Goal: Task Accomplishment & Management: Complete application form

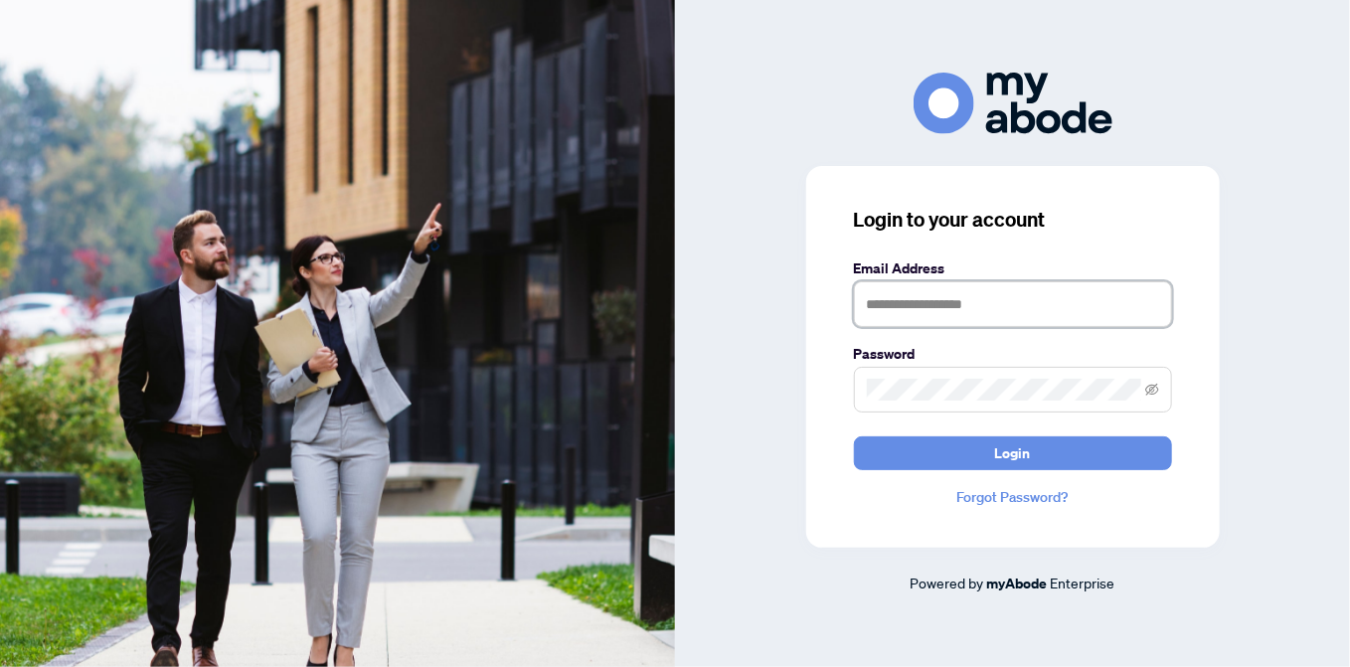
click at [874, 305] on input "text" at bounding box center [1013, 304] width 318 height 46
type input "**********"
click at [854, 281] on div at bounding box center [854, 281] width 0 height 0
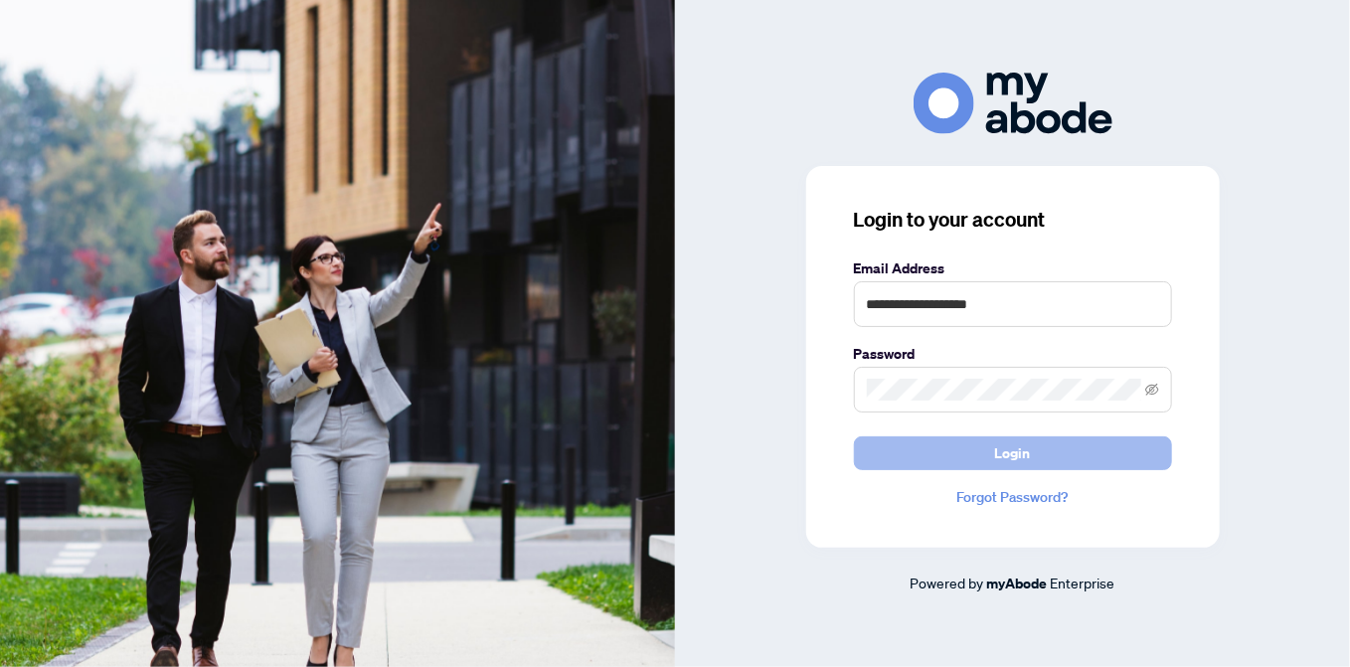
click at [1009, 456] on span "Login" at bounding box center [1013, 454] width 36 height 32
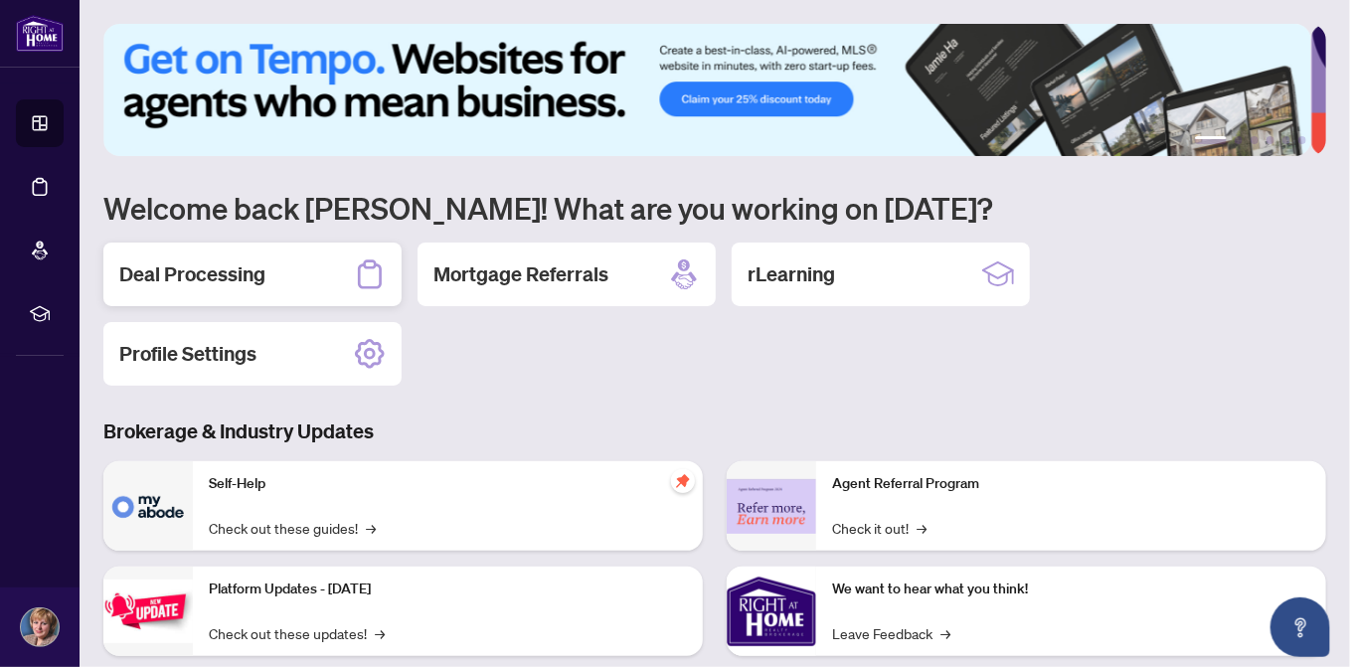
click at [247, 280] on h2 "Deal Processing" at bounding box center [192, 275] width 146 height 28
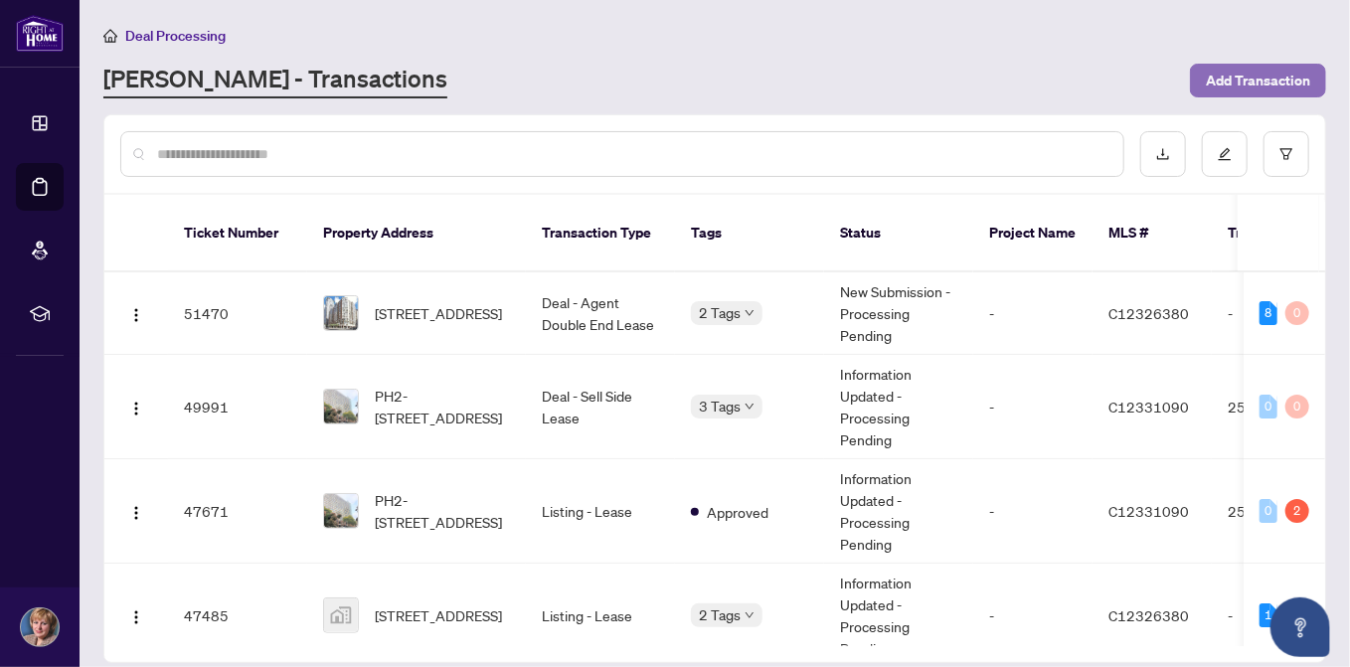
click at [1281, 75] on span "Add Transaction" at bounding box center [1258, 81] width 104 height 32
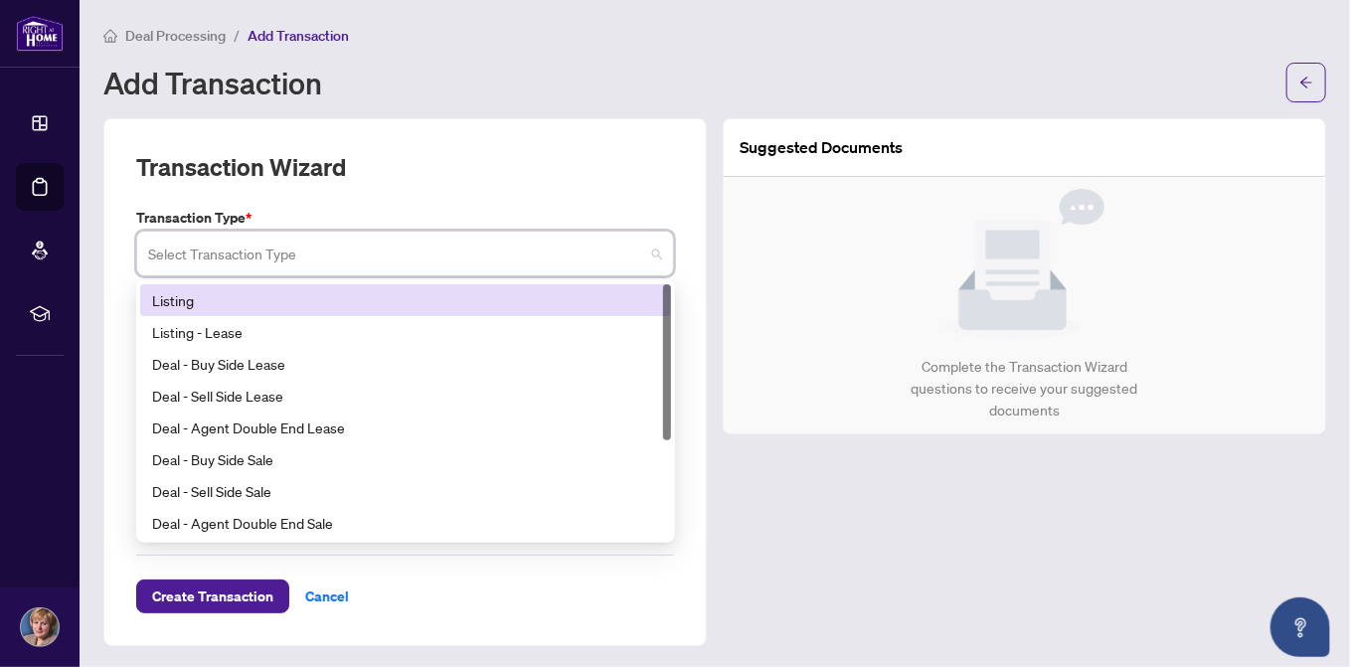
click at [247, 257] on input "search" at bounding box center [396, 257] width 496 height 44
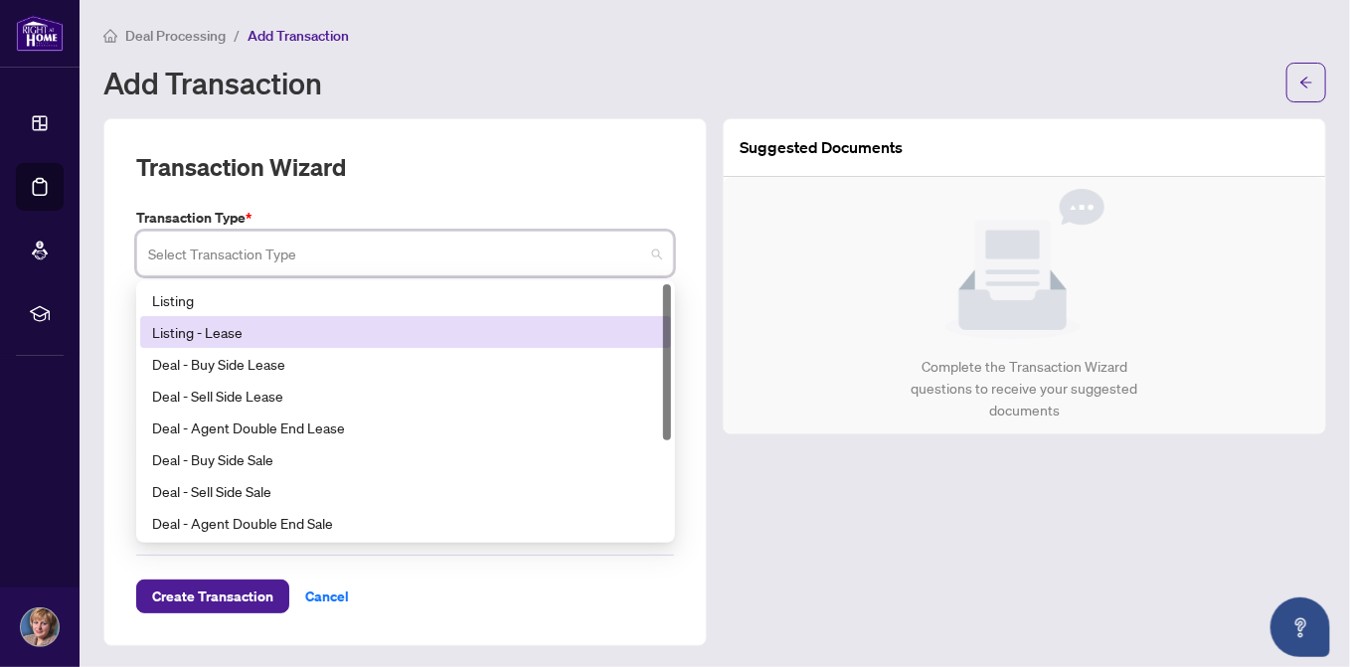
click at [231, 328] on div "Listing - Lease" at bounding box center [405, 332] width 507 height 22
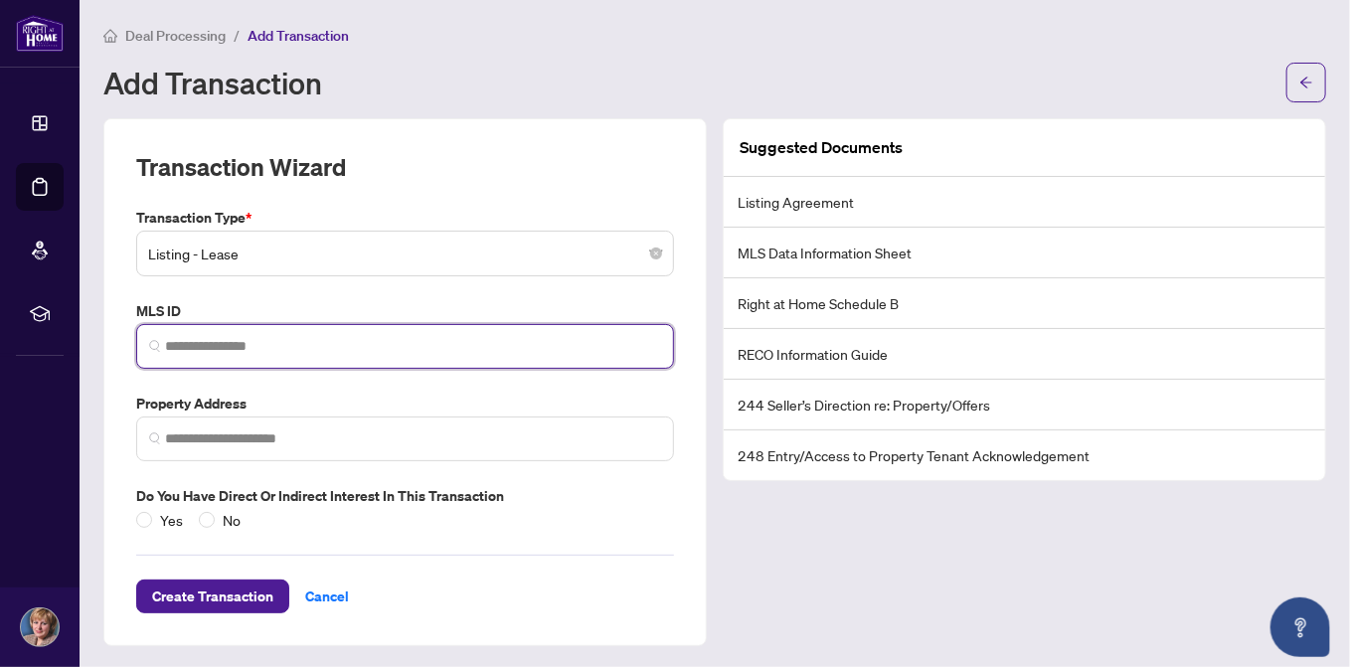
click at [198, 352] on input "search" at bounding box center [413, 346] width 496 height 21
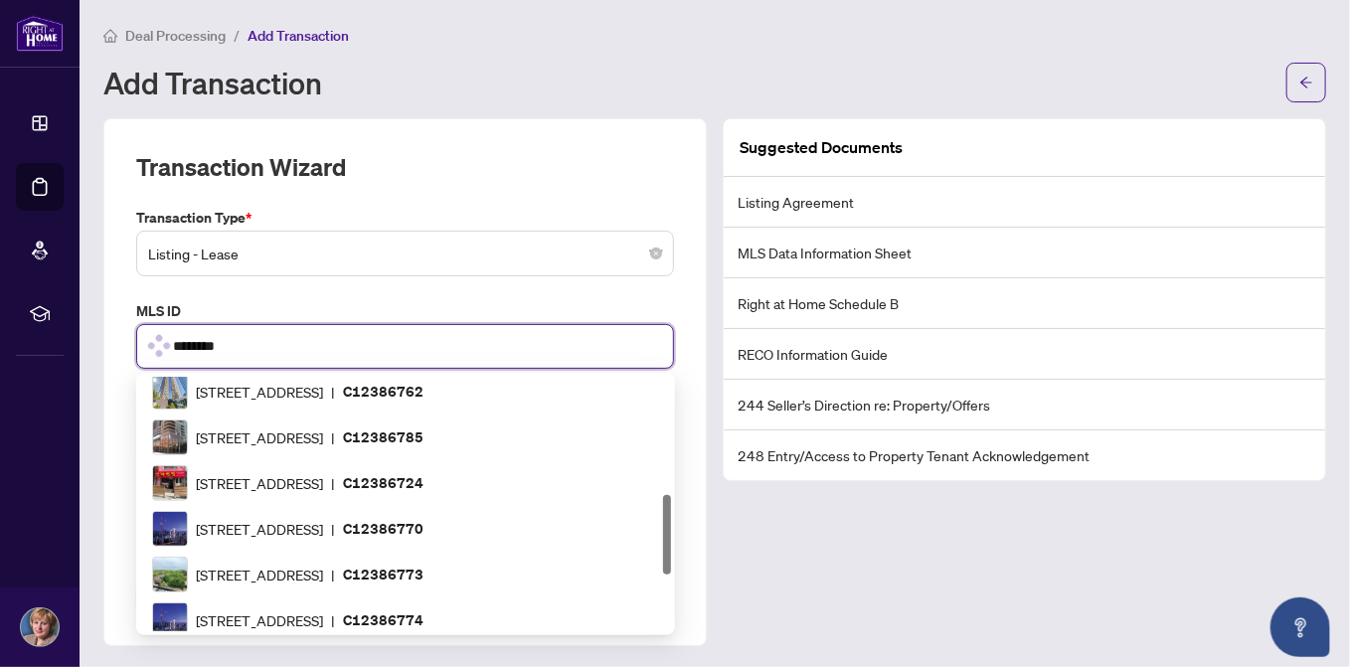
type input "*********"
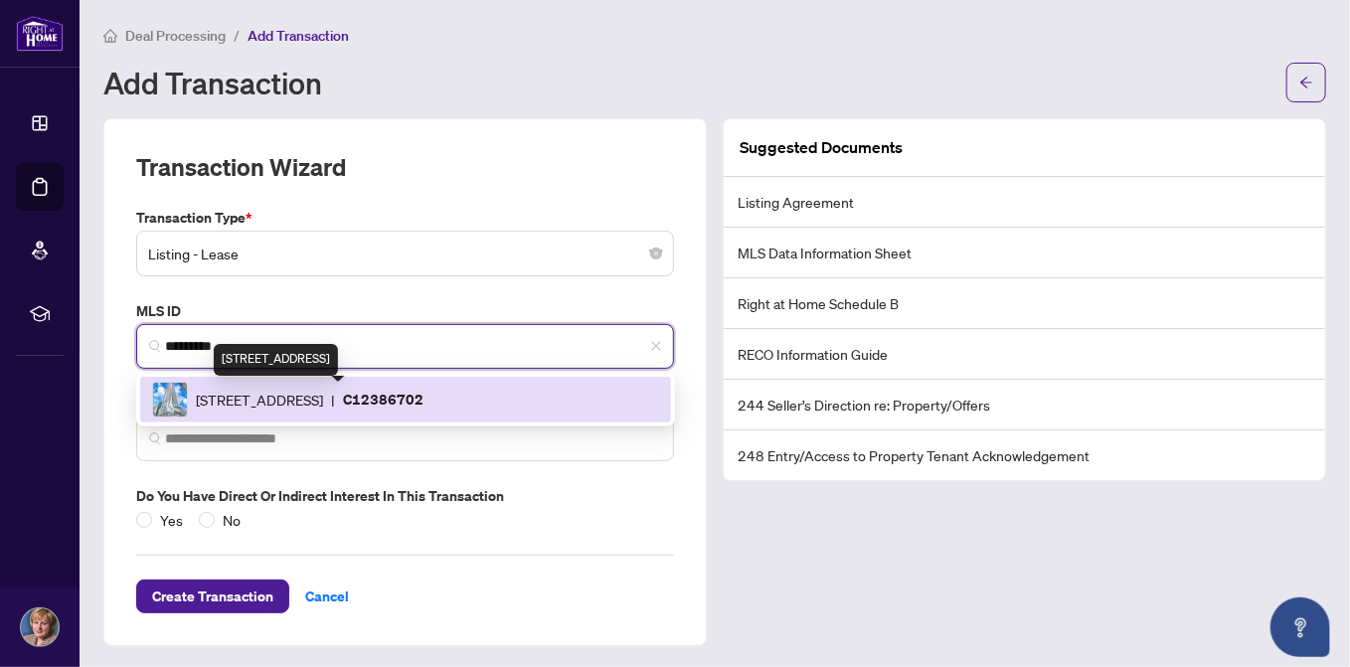
click at [258, 400] on span "1 Bloor St, Toronto, Ontario M4W 0A8, Canada" at bounding box center [259, 400] width 127 height 22
type input "**********"
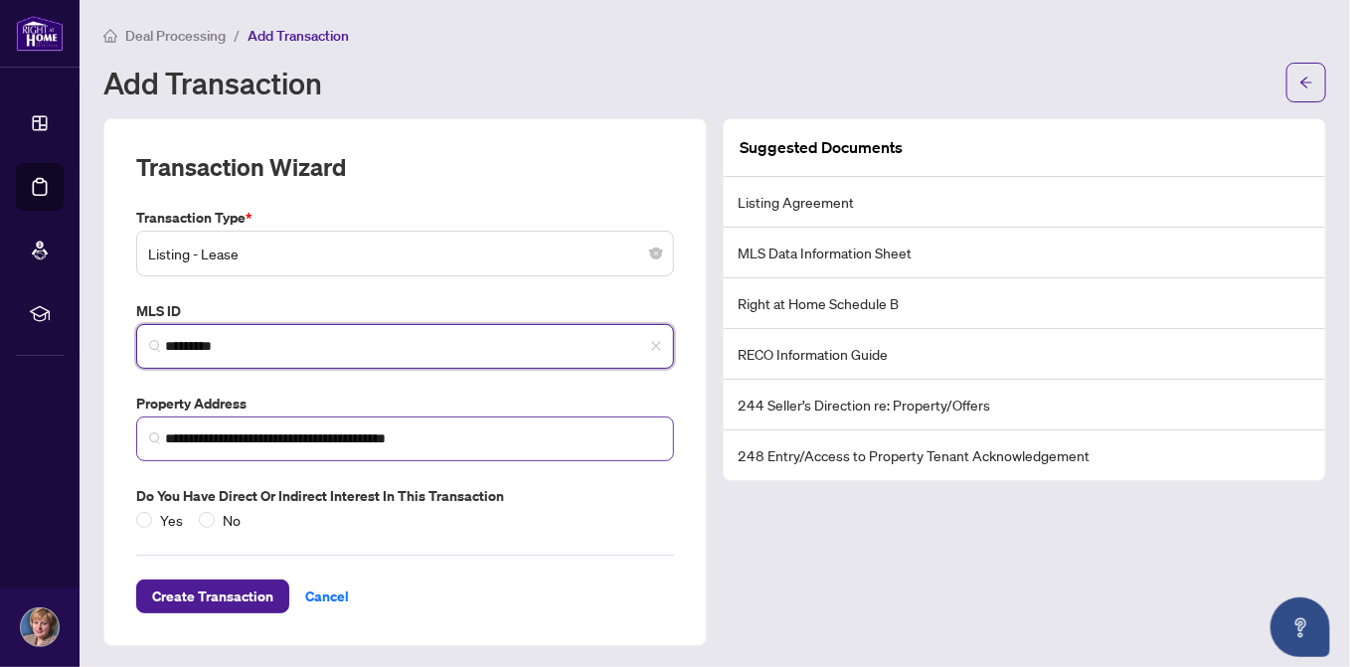
click at [157, 437] on img at bounding box center [155, 439] width 12 height 12
type input "*********"
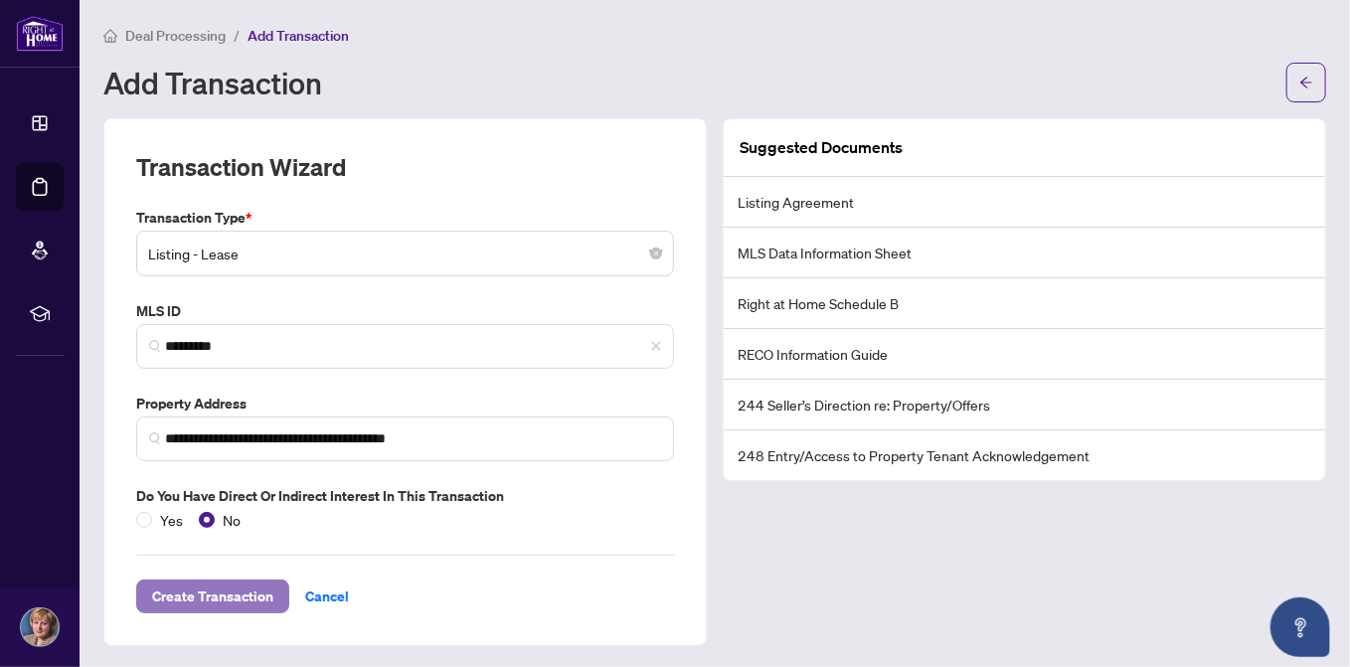
click at [242, 599] on span "Create Transaction" at bounding box center [212, 597] width 121 height 32
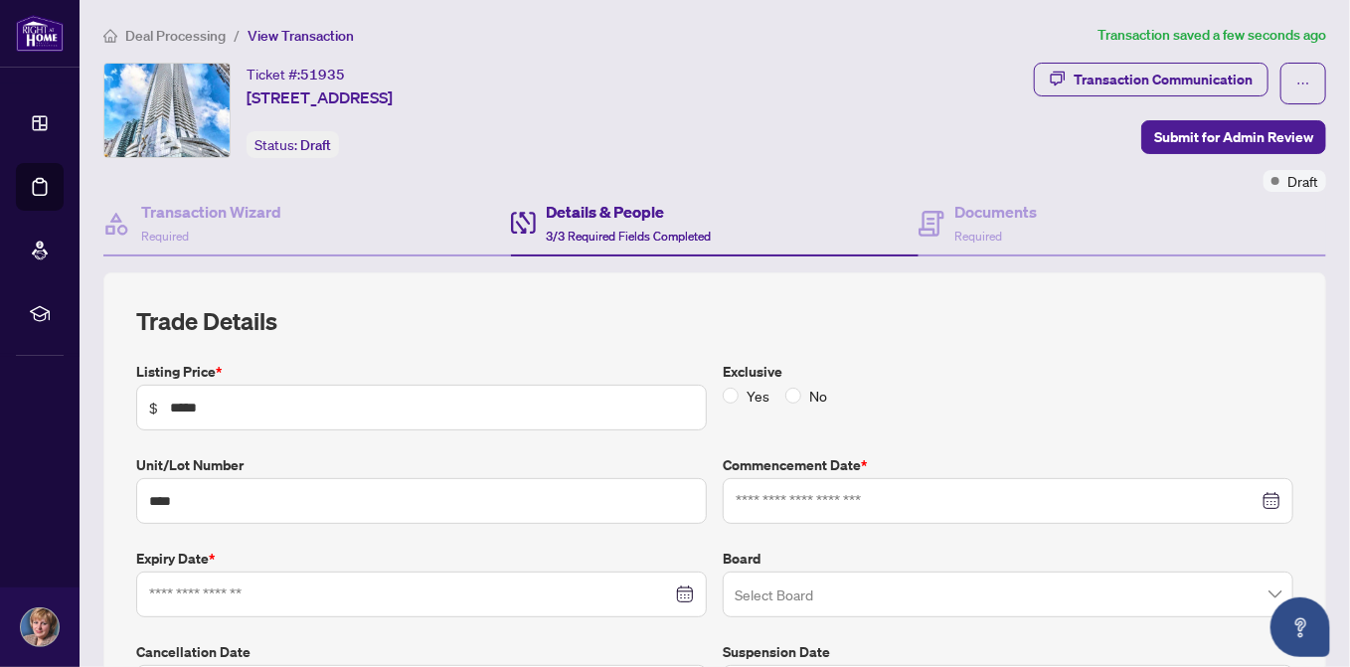
type input "**********"
click at [961, 233] on span "Required" at bounding box center [979, 236] width 48 height 15
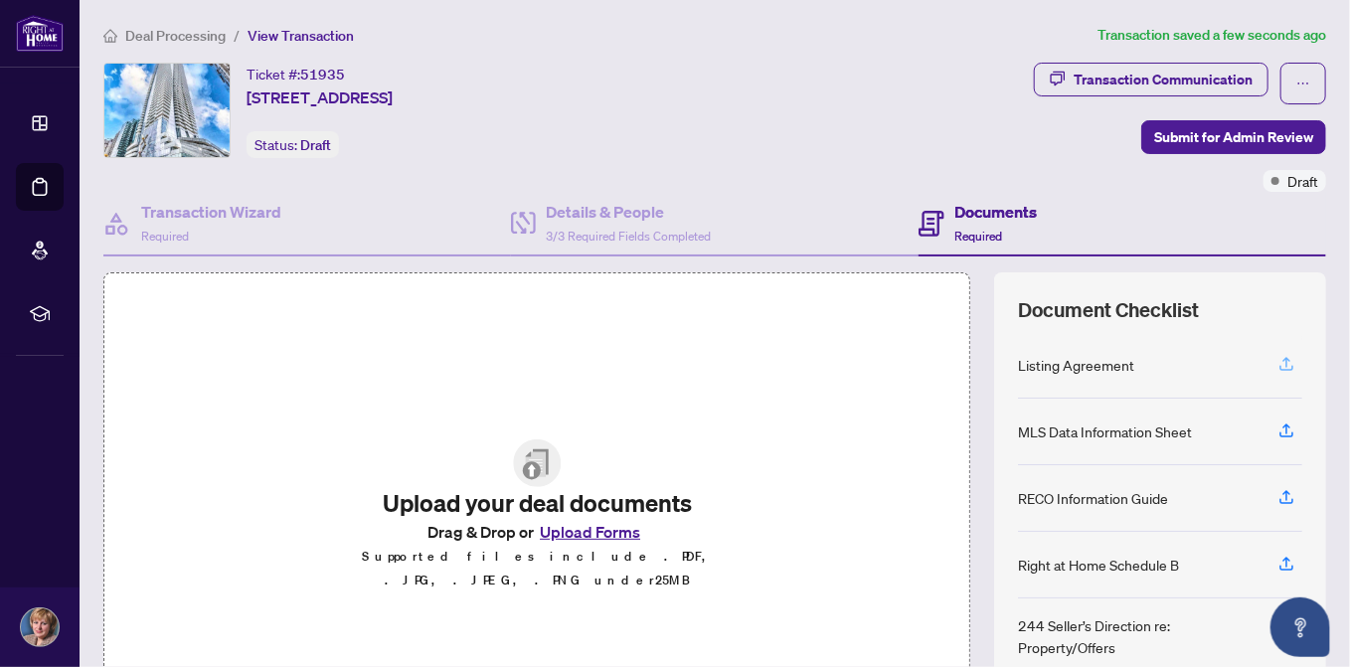
click at [1278, 368] on icon "button" at bounding box center [1287, 364] width 18 height 18
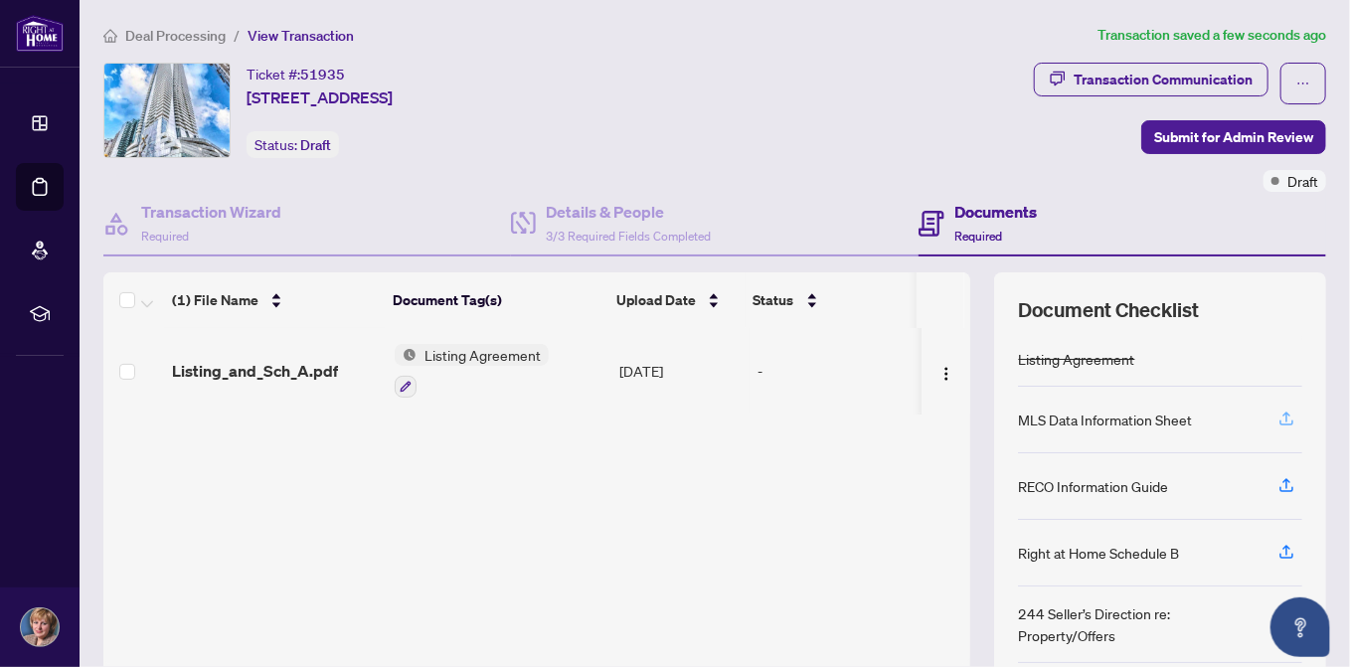
click at [1280, 421] on icon "button" at bounding box center [1287, 422] width 14 height 5
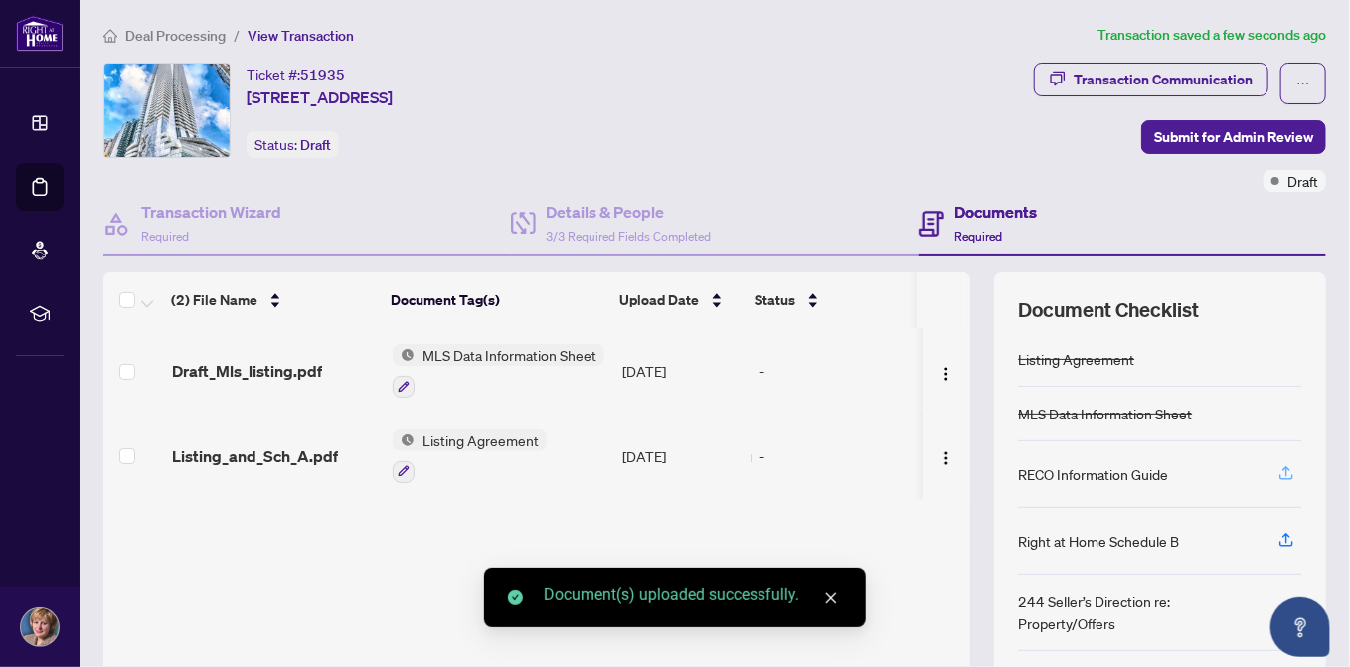
click at [1278, 476] on icon "button" at bounding box center [1287, 473] width 18 height 18
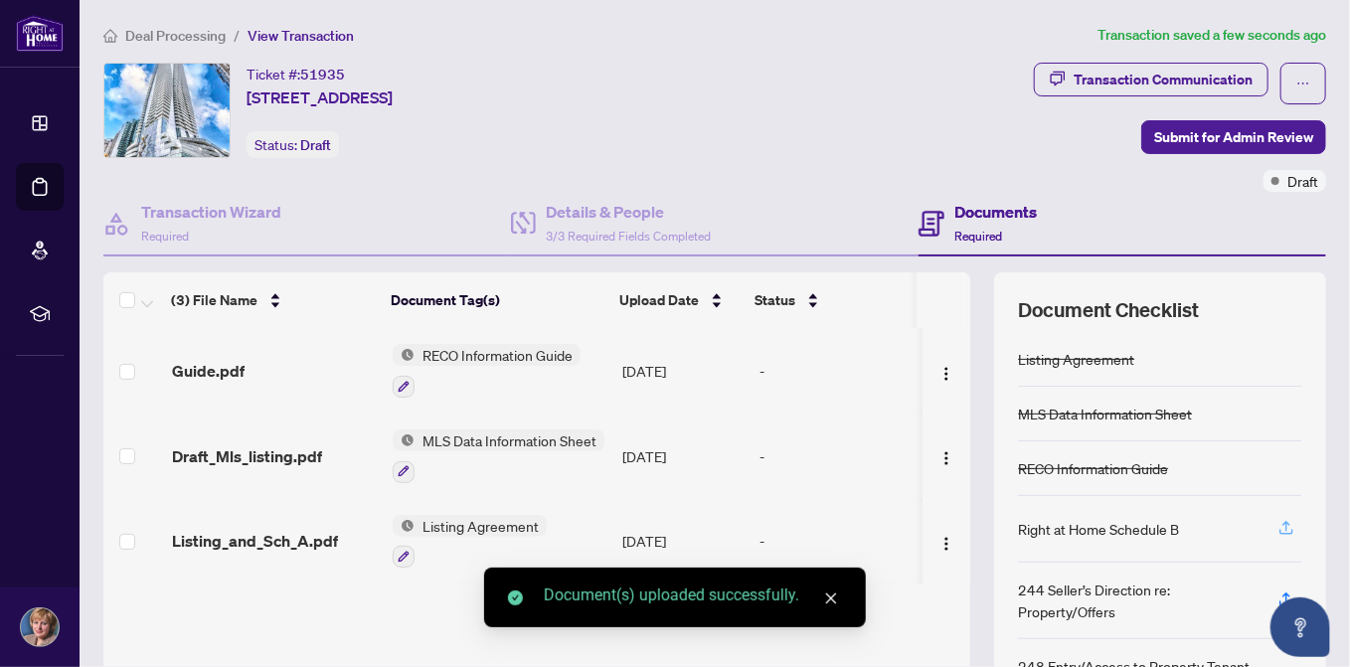
click at [1278, 527] on icon "button" at bounding box center [1287, 528] width 18 height 18
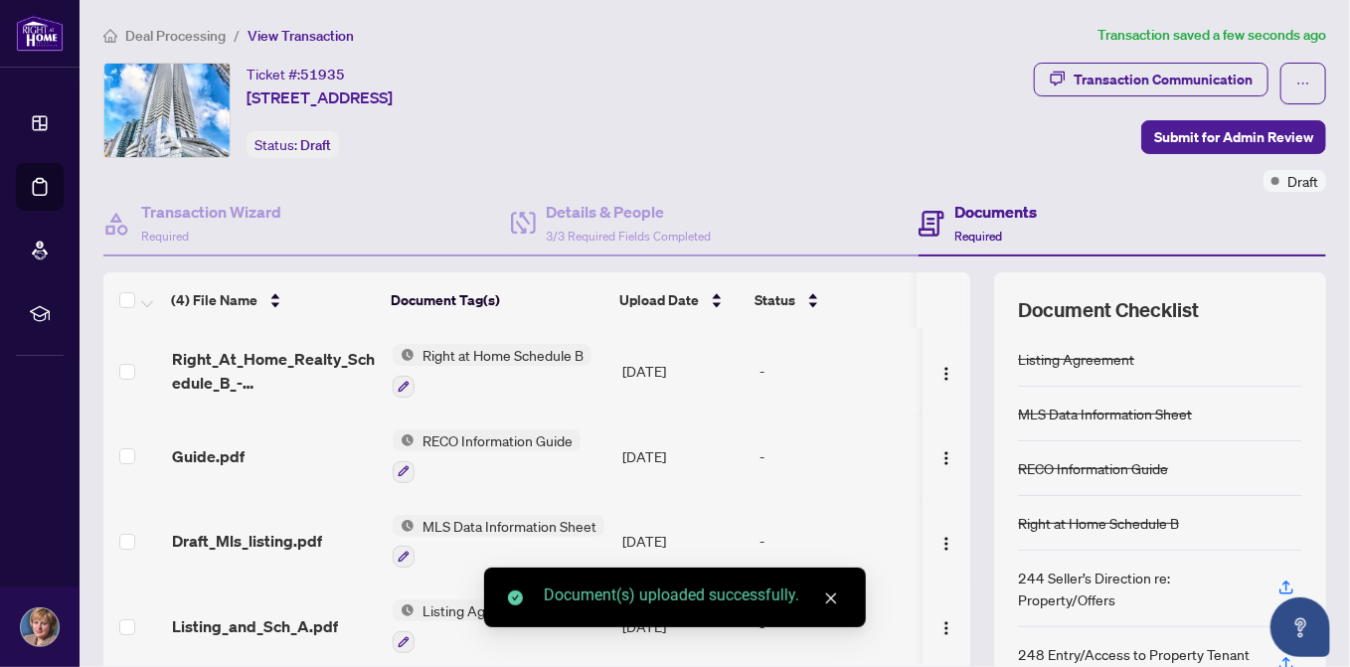
scroll to position [99, 0]
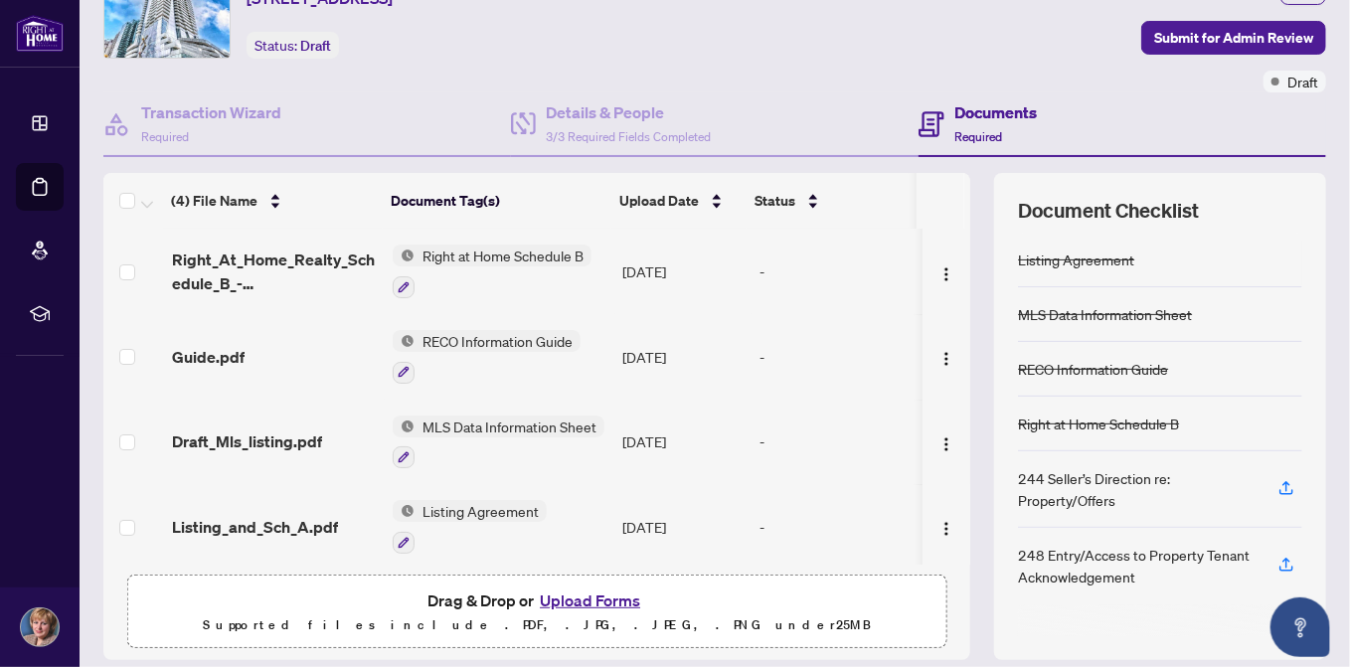
click at [1196, 492] on div "244 Seller’s Direction re: Property/Offers" at bounding box center [1136, 489] width 237 height 44
click at [1278, 484] on icon "button" at bounding box center [1287, 488] width 18 height 18
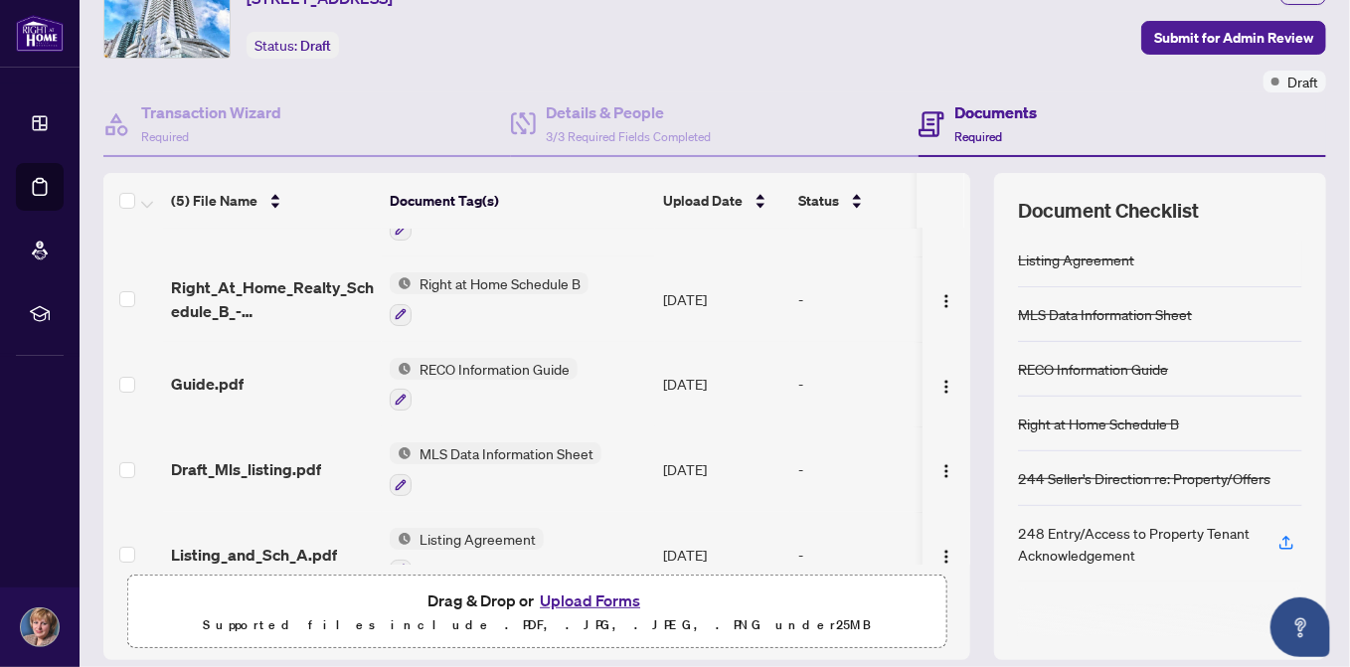
scroll to position [88, 0]
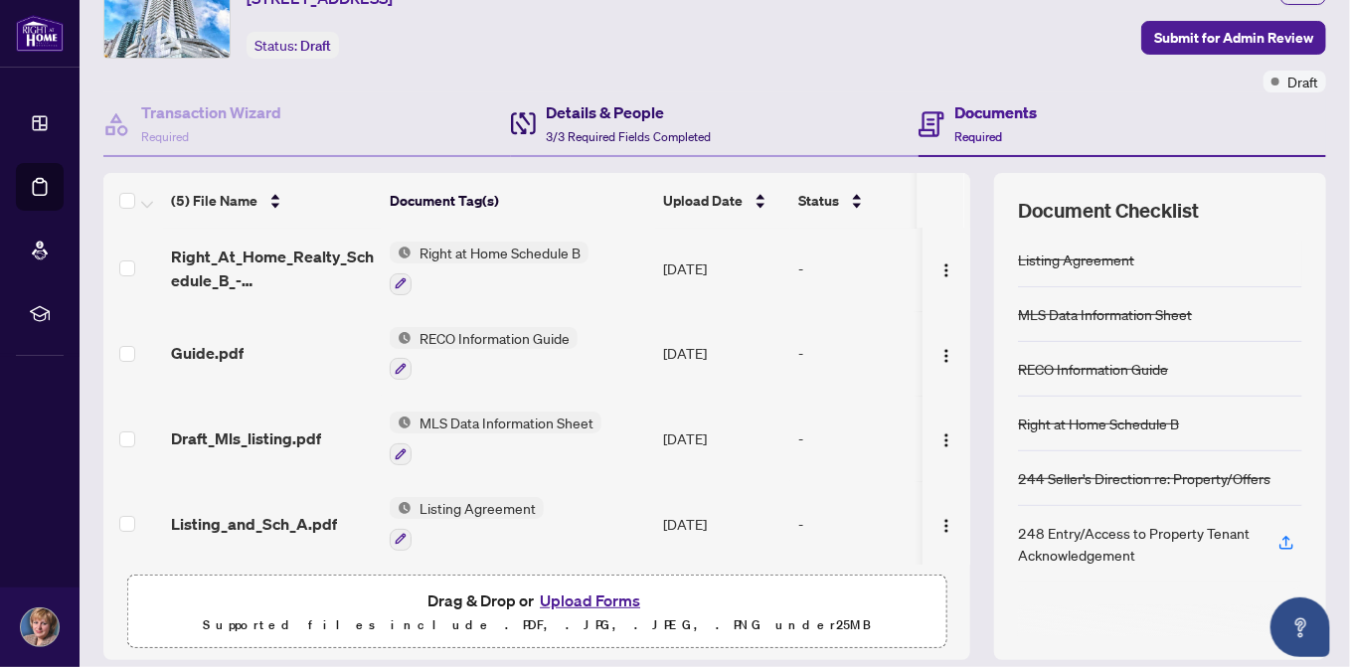
click at [622, 123] on div "Details & People 3/3 Required Fields Completed" at bounding box center [628, 123] width 165 height 47
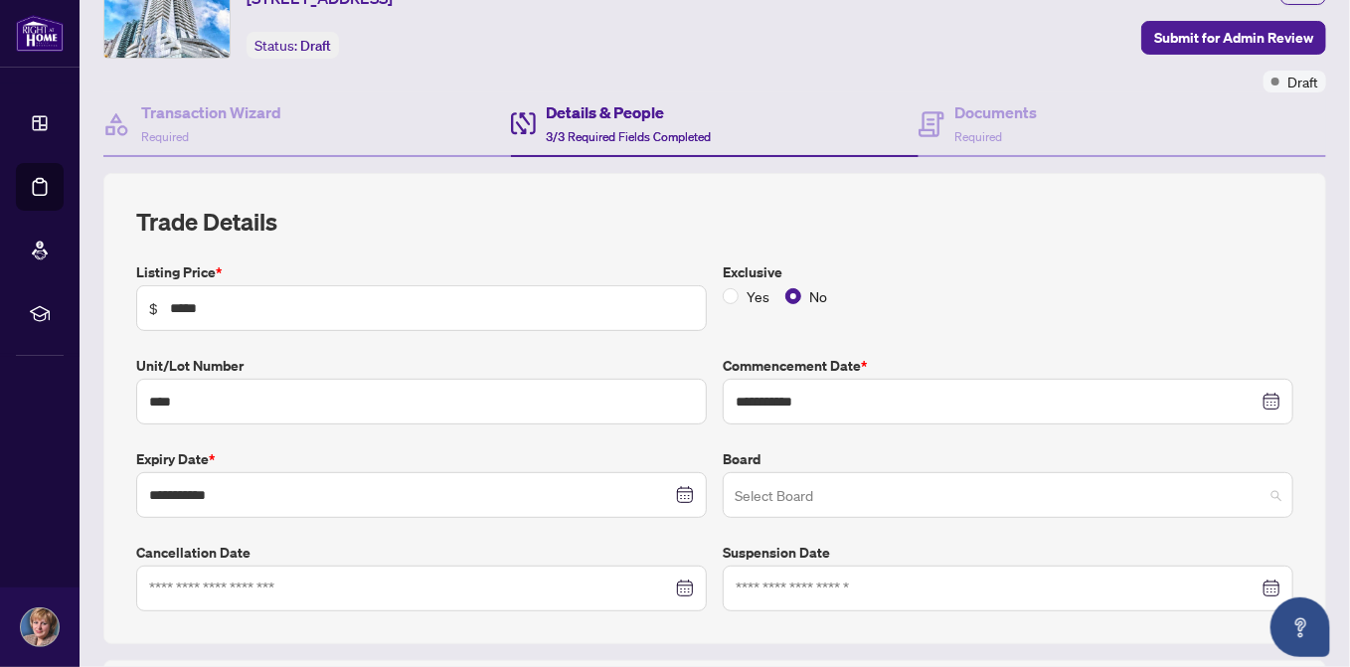
click at [1257, 494] on span at bounding box center [1008, 495] width 547 height 38
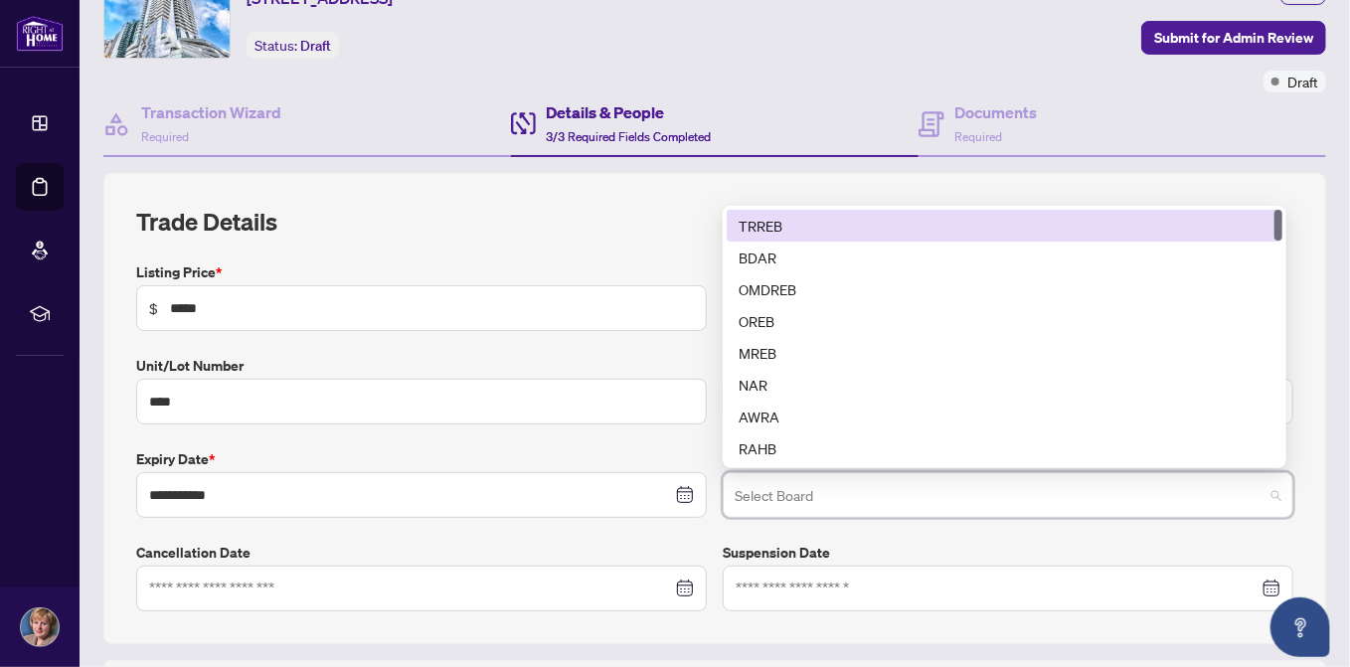
click at [757, 226] on div "TRREB" at bounding box center [1005, 226] width 532 height 22
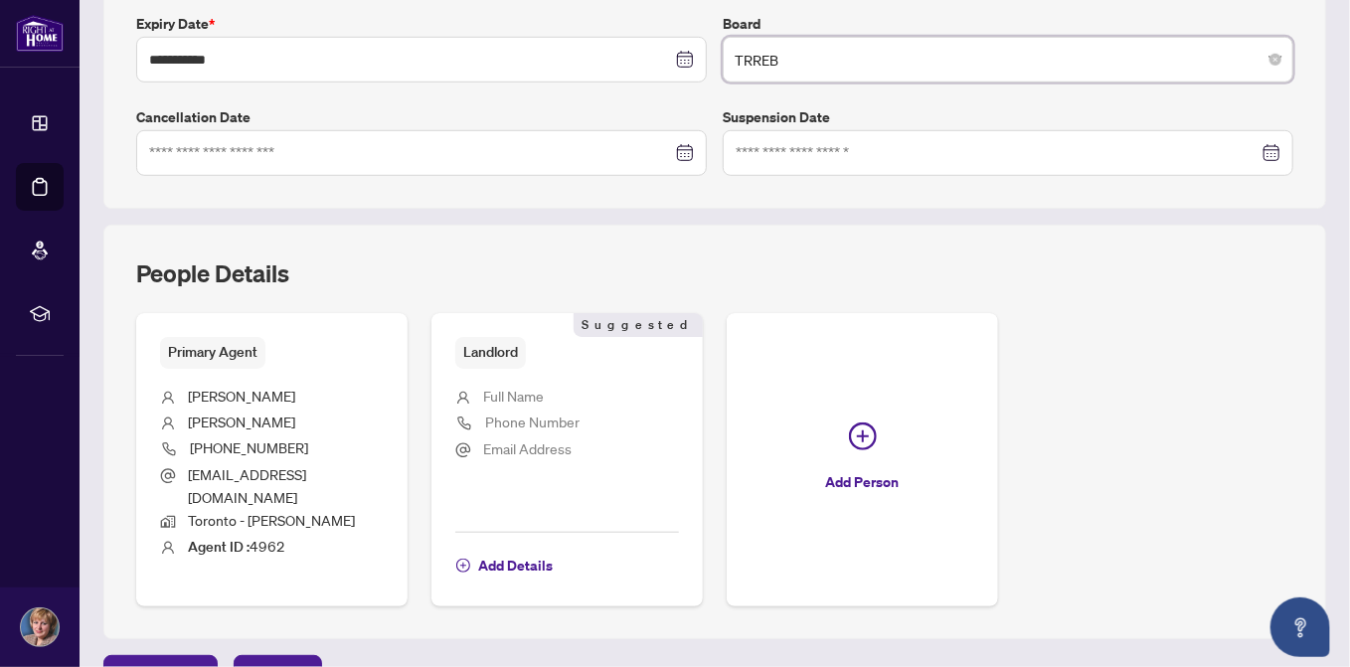
scroll to position [556, 0]
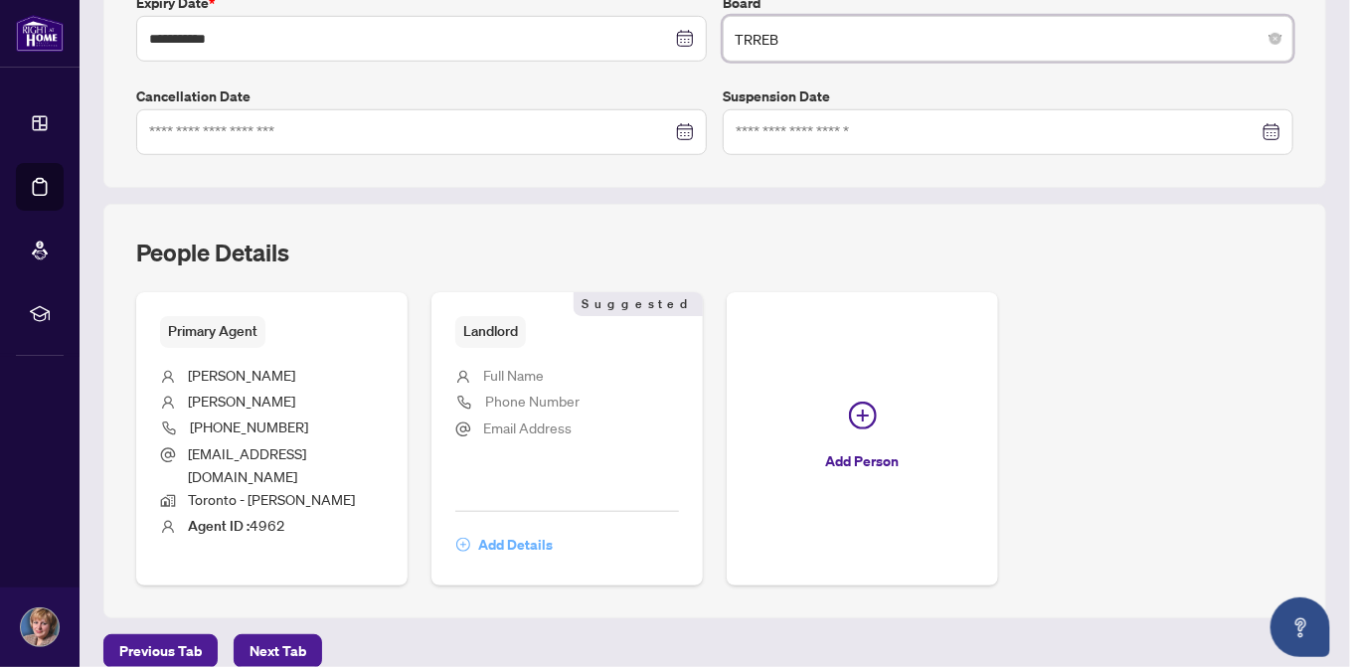
click at [504, 529] on span "Add Details" at bounding box center [515, 545] width 75 height 32
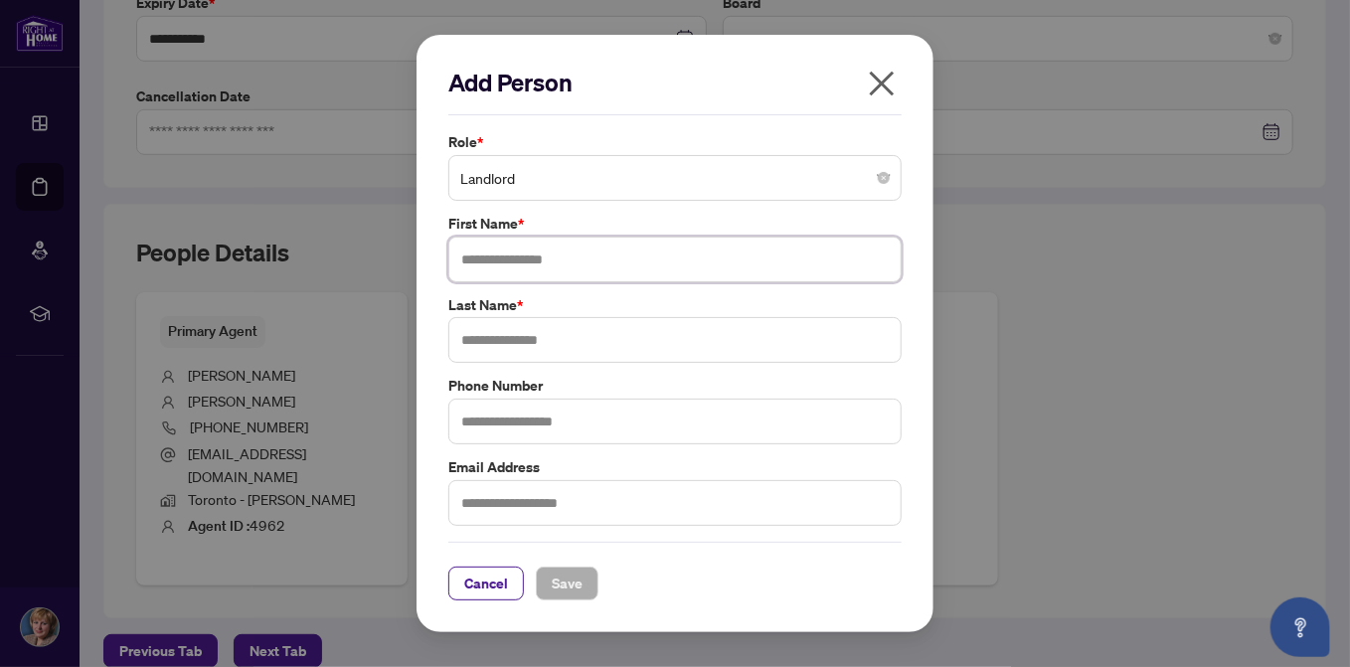
click at [462, 257] on input "text" at bounding box center [674, 260] width 453 height 46
type input "********"
click at [457, 329] on input "text" at bounding box center [674, 340] width 453 height 46
type input "*****"
click at [566, 581] on span "Save" at bounding box center [567, 584] width 31 height 32
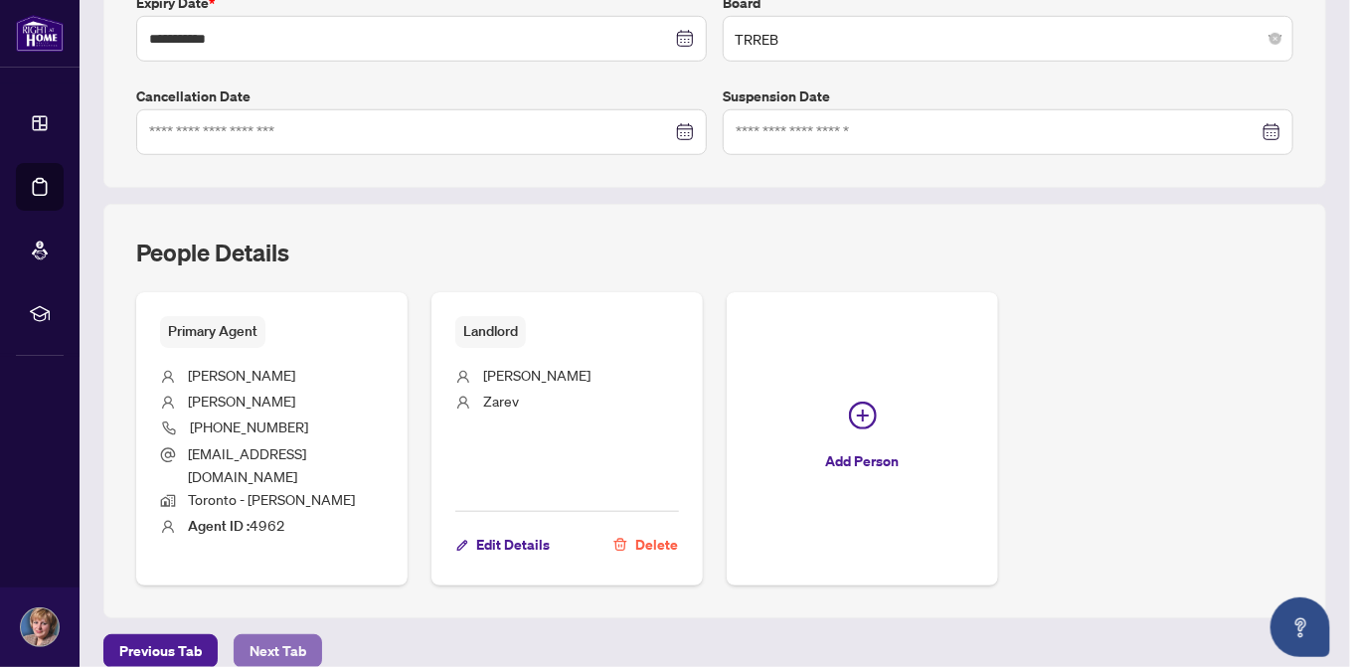
click at [291, 635] on span "Next Tab" at bounding box center [278, 651] width 57 height 32
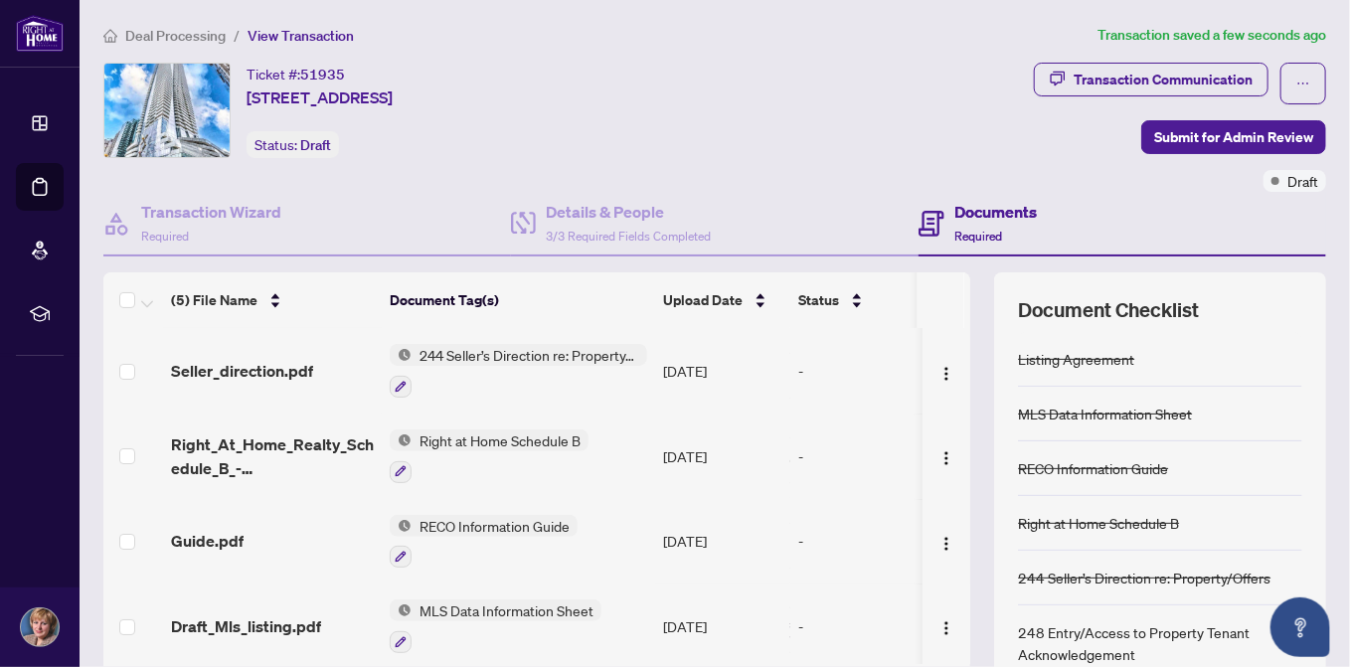
scroll to position [88, 0]
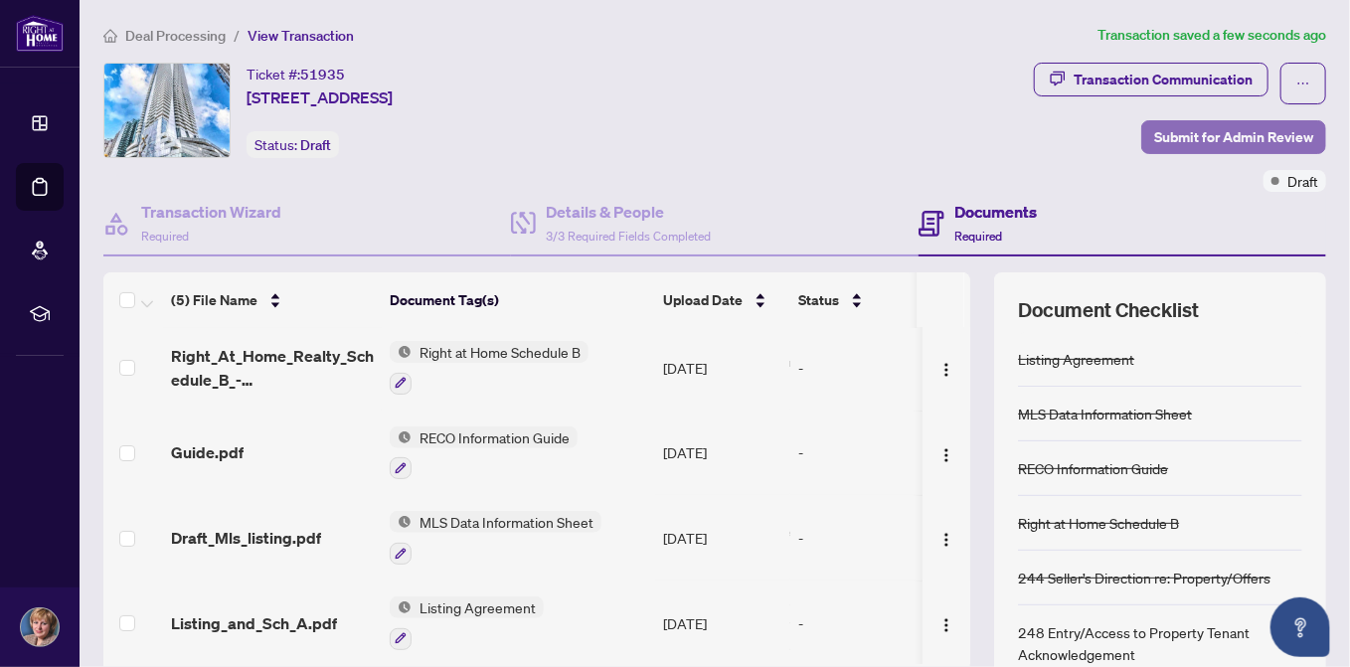
click at [1180, 137] on span "Submit for Admin Review" at bounding box center [1233, 137] width 159 height 32
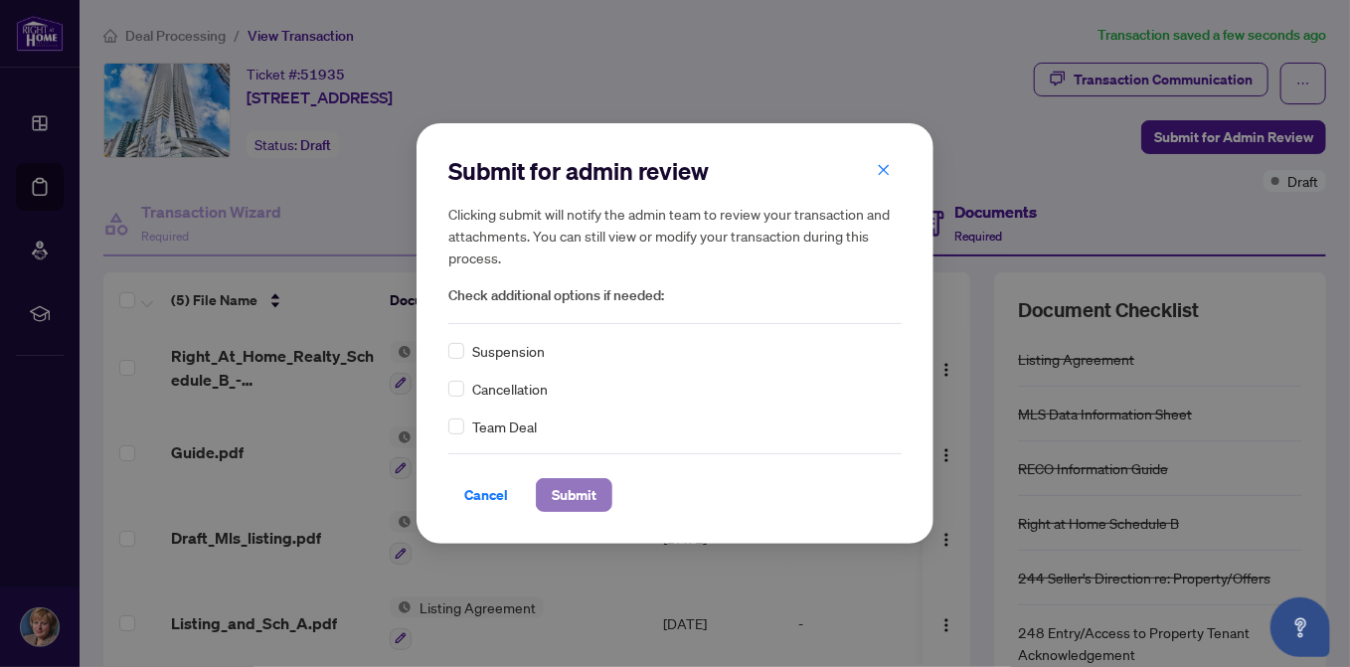
click at [573, 496] on span "Submit" at bounding box center [574, 495] width 45 height 32
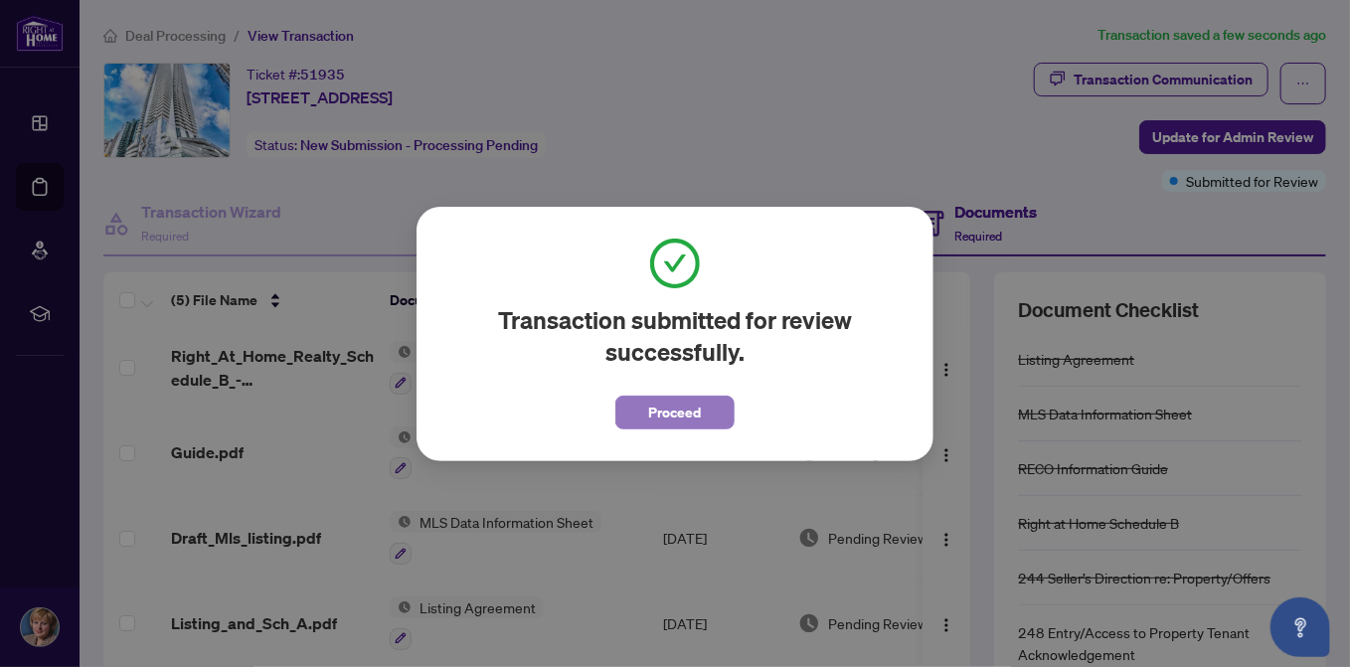
click at [708, 418] on button "Proceed" at bounding box center [674, 413] width 119 height 34
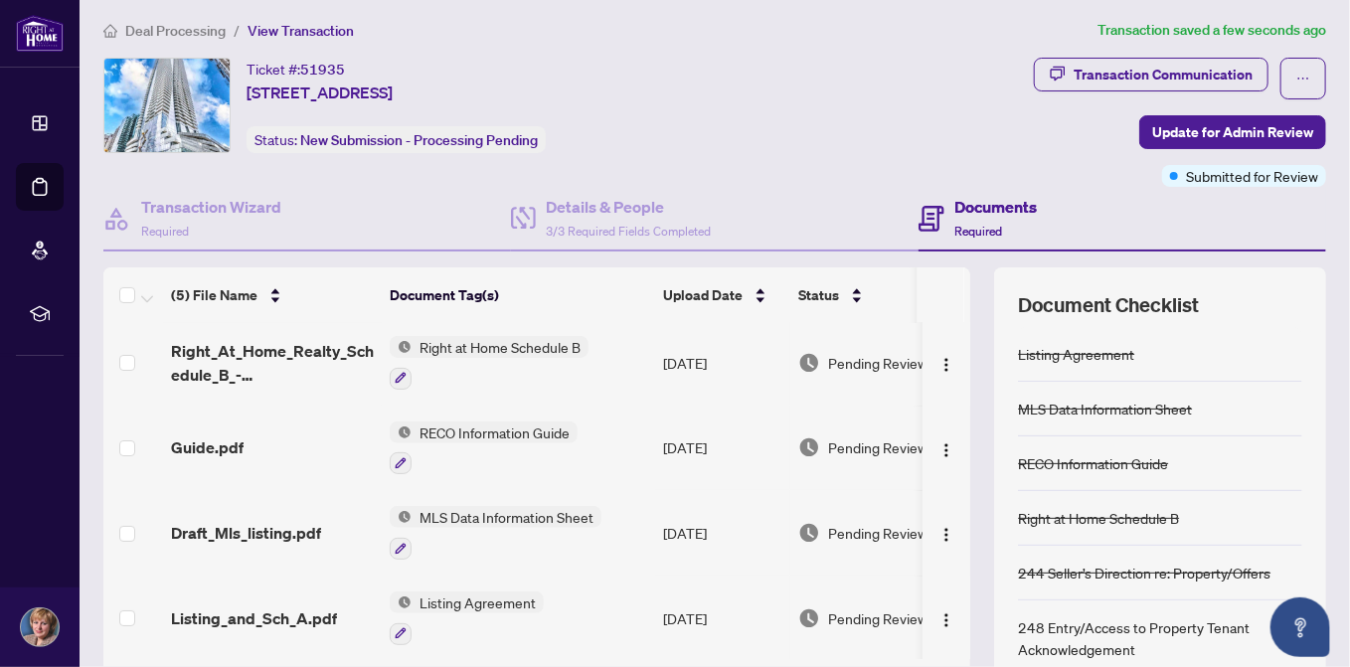
scroll to position [0, 0]
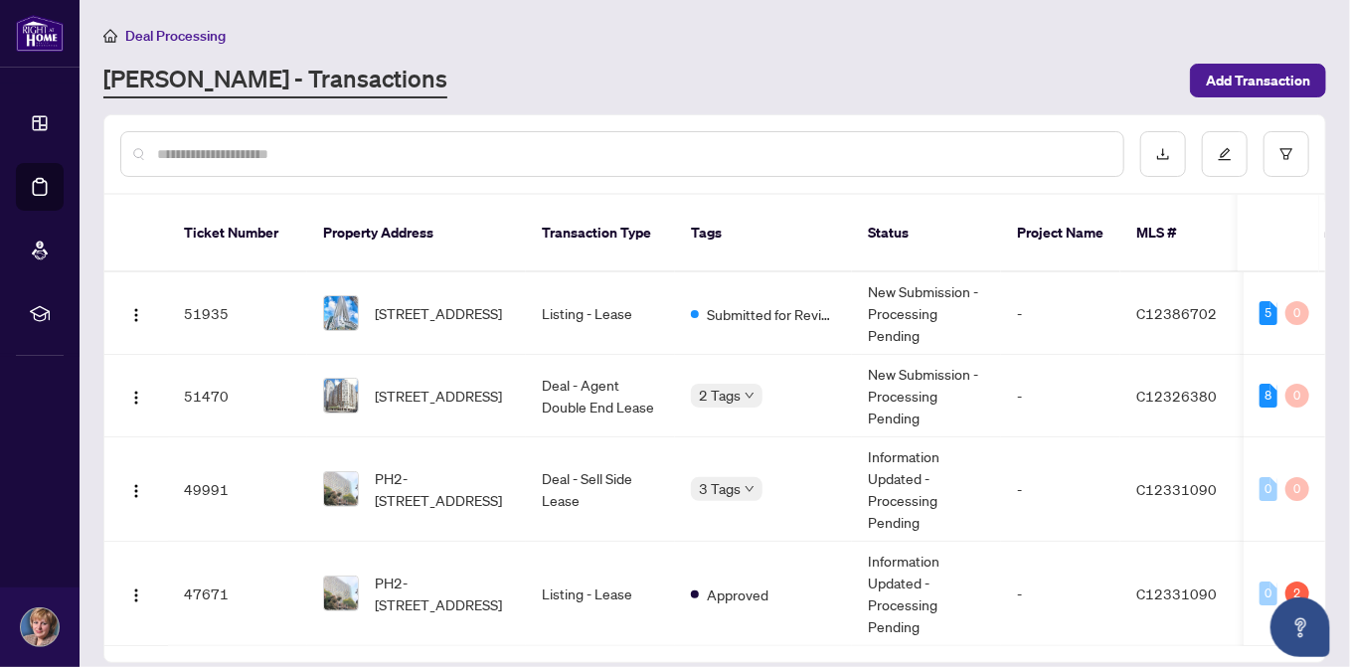
drag, startPoint x: 740, startPoint y: 1, endPoint x: 961, endPoint y: 38, distance: 223.8
click at [961, 38] on div "Deal Processing" at bounding box center [714, 35] width 1223 height 23
